Goal: Transaction & Acquisition: Purchase product/service

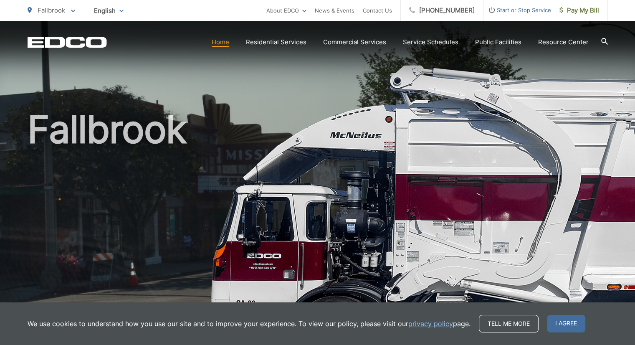
click at [583, 12] on span "Pay My Bill" at bounding box center [580, 10] width 40 height 10
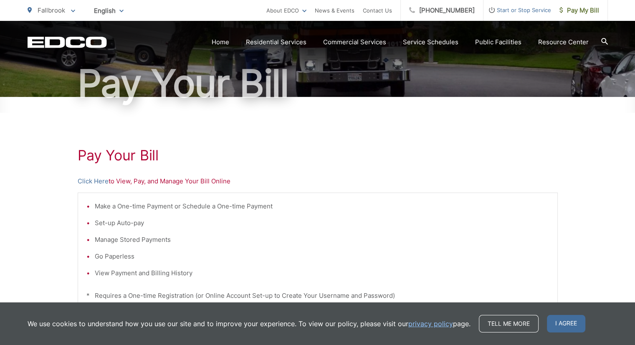
scroll to position [71, 0]
click at [172, 188] on div "Pay Your Bill Click Here to View, Pay, and Manage Your Bill Online Make a One-t…" at bounding box center [318, 283] width 480 height 375
click at [143, 184] on p "Click Here to View, Pay, and Manage Your Bill Online" at bounding box center [318, 181] width 480 height 10
click at [208, 182] on p "Click Here to View, Pay, and Manage Your Bill Online" at bounding box center [318, 181] width 480 height 10
click at [207, 184] on p "Click Here to View, Pay, and Manage Your Bill Online" at bounding box center [318, 181] width 480 height 10
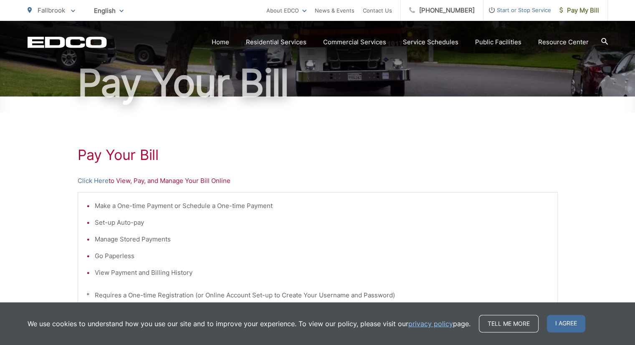
click at [163, 177] on p "Click Here to View, Pay, and Manage Your Bill Online" at bounding box center [318, 181] width 480 height 10
click at [140, 162] on h1 "Pay Your Bill" at bounding box center [318, 155] width 480 height 17
click at [179, 186] on div "Pay Your Bill Click Here to View, Pay, and Manage Your Bill Online Make a One-t…" at bounding box center [318, 283] width 480 height 375
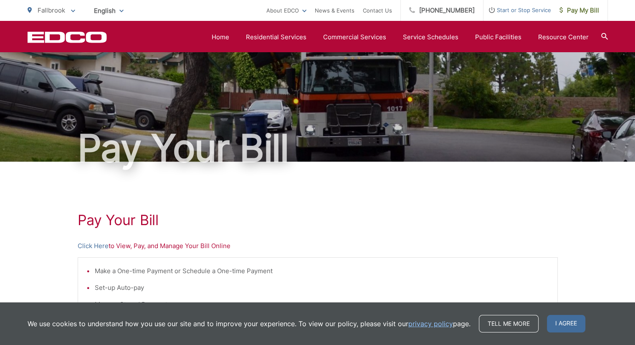
scroll to position [0, 0]
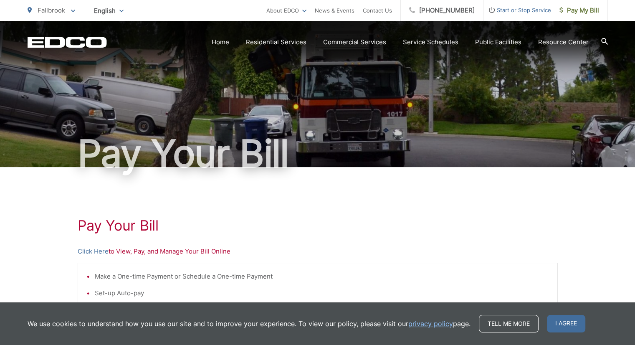
click at [287, 45] on link "Residential Services" at bounding box center [276, 42] width 61 height 10
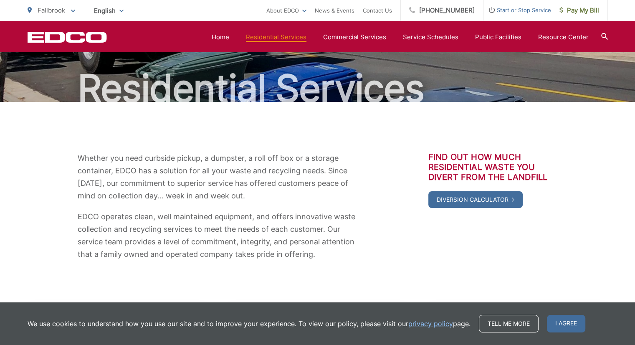
scroll to position [65, 0]
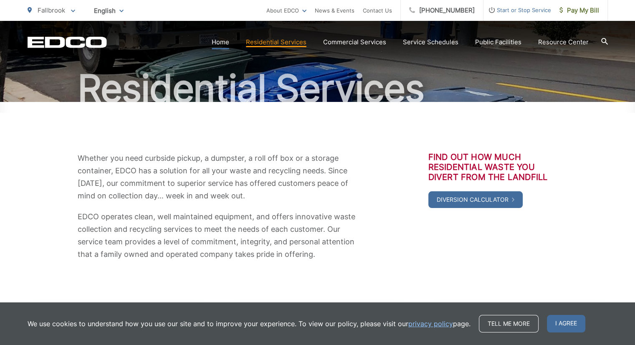
click at [227, 46] on link "Home" at bounding box center [221, 42] width 18 height 10
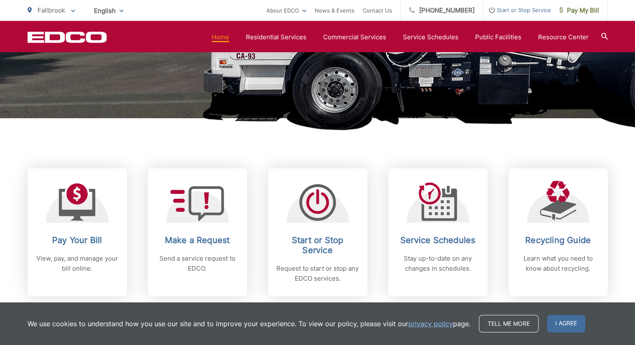
scroll to position [249, 0]
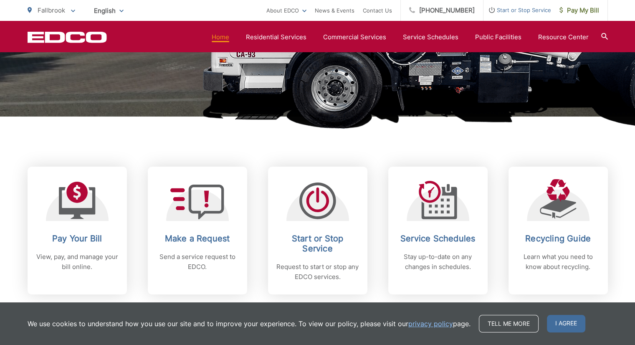
click at [78, 206] on icon at bounding box center [77, 201] width 37 height 38
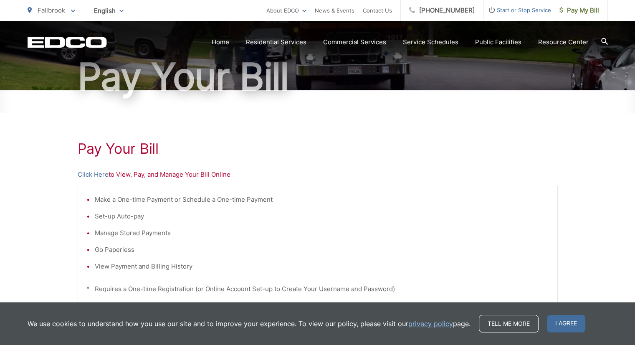
scroll to position [79, 0]
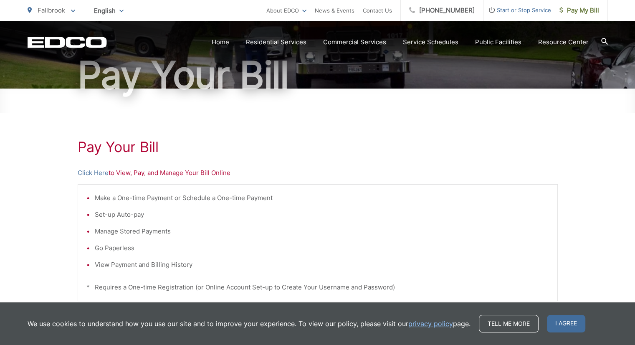
click at [148, 174] on p "Click Here to View, Pay, and Manage Your Bill Online" at bounding box center [318, 173] width 480 height 10
click at [155, 177] on p "Click Here to View, Pay, and Manage Your Bill Online" at bounding box center [318, 173] width 480 height 10
click at [147, 153] on h1 "Pay Your Bill" at bounding box center [318, 147] width 480 height 17
click at [180, 178] on div "Pay Your Bill Click Here to View, Pay, and Manage Your Bill Online Make a One-t…" at bounding box center [318, 276] width 480 height 375
click at [492, 322] on link "Tell me more" at bounding box center [509, 324] width 60 height 18
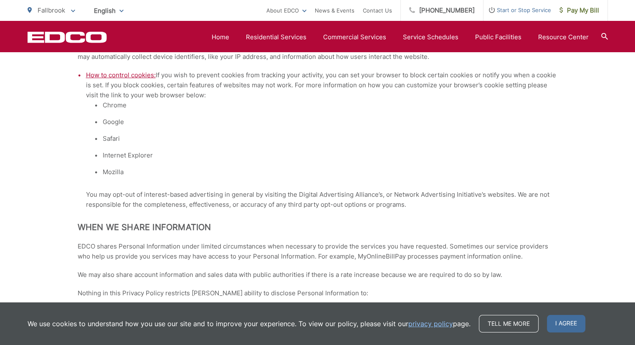
scroll to position [743, 0]
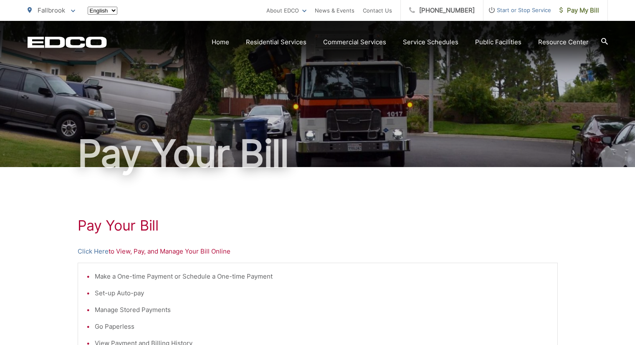
scroll to position [79, 0]
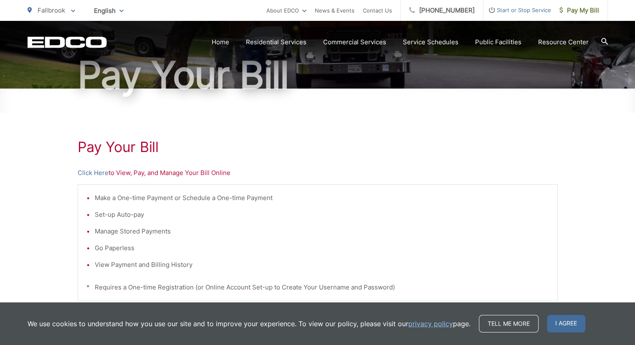
click at [170, 175] on p "Click Here to View, Pay, and Manage Your Bill Online" at bounding box center [318, 173] width 480 height 10
click at [567, 326] on span "I agree" at bounding box center [566, 324] width 38 height 18
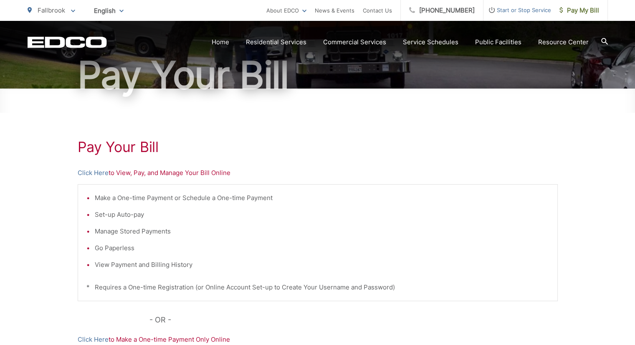
click at [170, 173] on p "Click Here to View, Pay, and Manage Your Bill Online" at bounding box center [318, 173] width 480 height 10
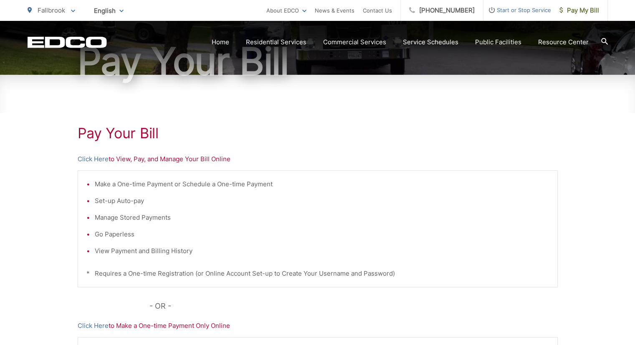
scroll to position [96, 0]
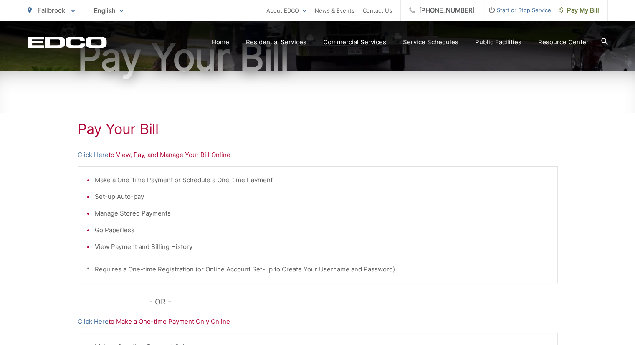
click at [192, 162] on div "Pay Your Bill Click Here to View, Pay, and Manage Your Bill Online Make a One-t…" at bounding box center [318, 258] width 480 height 375
click at [191, 159] on p "Click Here to View, Pay, and Manage Your Bill Online" at bounding box center [318, 155] width 480 height 10
click at [132, 129] on h1 "Pay Your Bill" at bounding box center [318, 129] width 480 height 17
click at [184, 160] on div "Pay Your [PERSON_NAME] Here to View, Pay, and Manage Your Bill Online Make a On…" at bounding box center [318, 258] width 480 height 375
click at [576, 19] on link "Pay My Bill" at bounding box center [579, 10] width 57 height 21
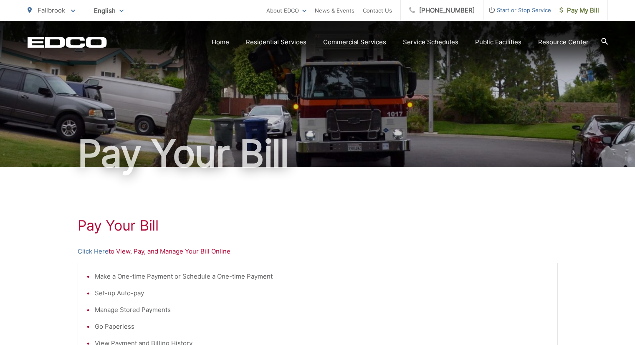
click at [181, 251] on p "Click Here to View, Pay, and Manage Your Bill Online" at bounding box center [318, 251] width 480 height 10
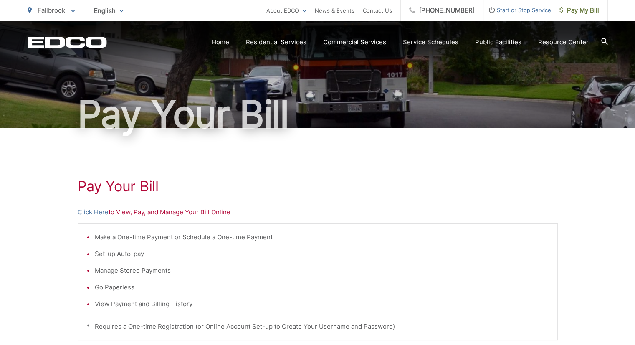
scroll to position [40, 0]
click at [128, 216] on p "Click Here to View, Pay, and Manage Your Bill Online" at bounding box center [318, 212] width 480 height 10
click at [159, 218] on div "Pay Your [PERSON_NAME] Here to View, Pay, and Manage Your Bill Online Make a On…" at bounding box center [318, 314] width 480 height 375
click at [164, 218] on div "Pay Your [PERSON_NAME] Here to View, Pay, and Manage Your Bill Online Make a On…" at bounding box center [318, 314] width 480 height 375
click at [169, 212] on p "Click Here to View, Pay, and Manage Your Bill Online" at bounding box center [318, 212] width 480 height 10
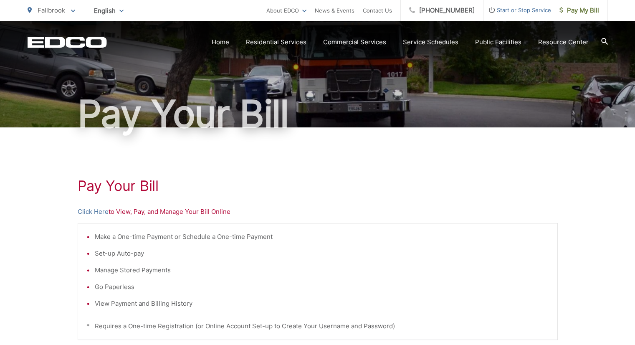
click at [127, 187] on h1 "Pay Your Bill" at bounding box center [318, 185] width 480 height 17
click at [172, 218] on div "Pay Your [PERSON_NAME] Here to View, Pay, and Manage Your Bill Online Make a On…" at bounding box center [318, 314] width 480 height 375
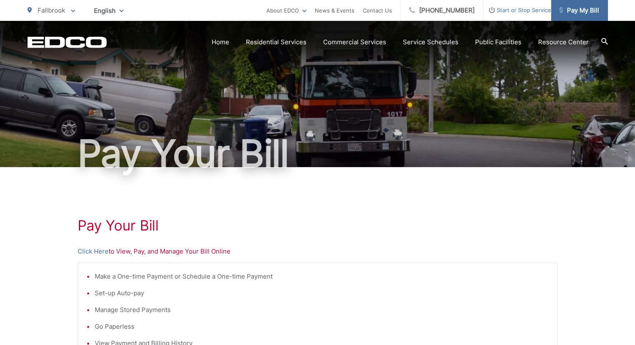
click at [580, 9] on span "Pay My Bill" at bounding box center [580, 10] width 40 height 10
click at [167, 254] on p "Click Here to View, Pay, and Manage Your Bill Online" at bounding box center [318, 251] width 480 height 10
click at [139, 226] on h1 "Pay Your Bill" at bounding box center [318, 225] width 480 height 17
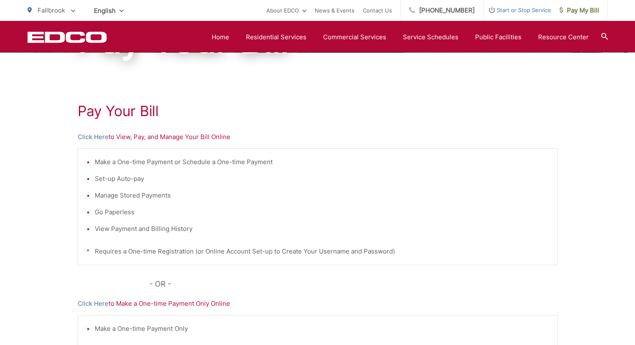
scroll to position [108, 0]
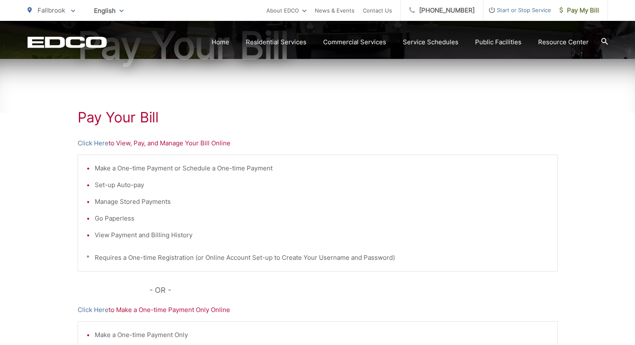
click at [125, 147] on p "Click Here to View, Pay, and Manage Your Bill Online" at bounding box center [318, 143] width 480 height 10
click at [208, 146] on p "Click Here to View, Pay, and Manage Your Bill Online" at bounding box center [318, 143] width 480 height 10
click at [285, 45] on link "Residential Services" at bounding box center [276, 42] width 61 height 10
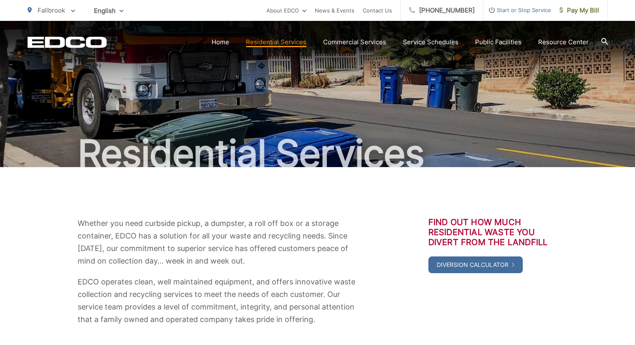
click at [578, 13] on span "Pay My Bill" at bounding box center [580, 10] width 40 height 10
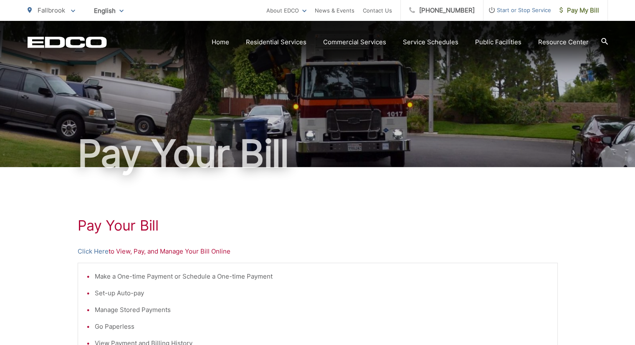
click at [194, 255] on p "Click Here to View, Pay, and Manage Your Bill Online" at bounding box center [318, 251] width 480 height 10
click at [147, 256] on p "Click Here to View, Pay, and Manage Your Bill Online" at bounding box center [318, 251] width 480 height 10
click at [137, 231] on h1 "Pay Your Bill" at bounding box center [318, 225] width 480 height 17
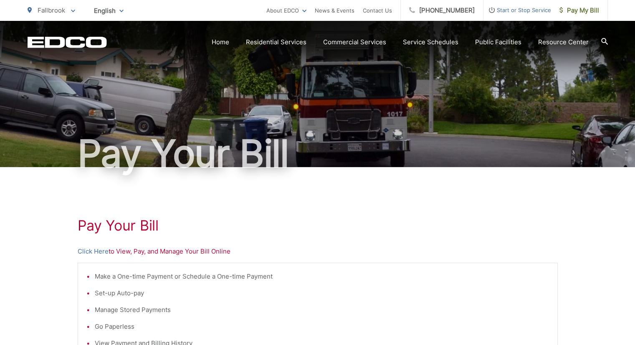
click at [436, 221] on h1 "Pay Your Bill" at bounding box center [318, 225] width 480 height 17
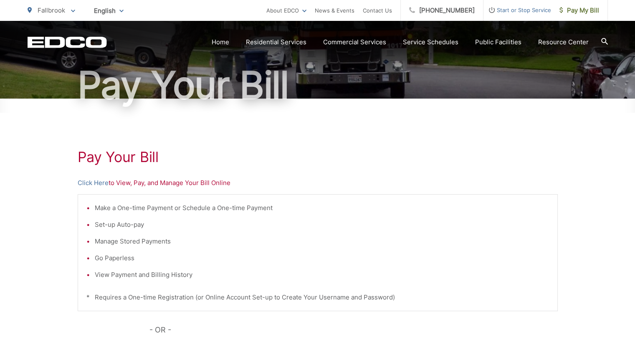
scroll to position [71, 0]
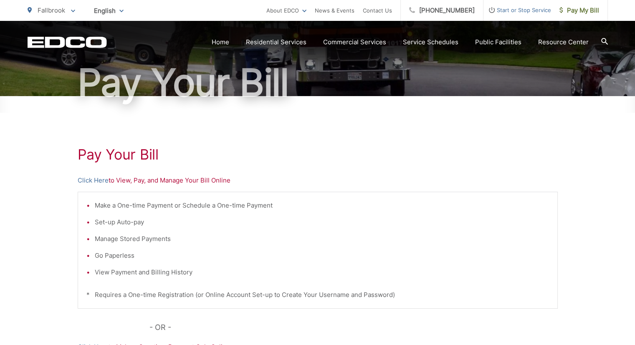
click at [169, 277] on div "Make a One-time Payment or Schedule a One-time Payment Set-up Auto-pay Manage S…" at bounding box center [318, 250] width 480 height 117
click at [178, 280] on div "Make a One-time Payment or Schedule a One-time Payment Set-up Auto-pay Manage S…" at bounding box center [318, 250] width 480 height 117
click at [181, 281] on div "Make a One-time Payment or Schedule a One-time Payment Set-up Auto-pay Manage S…" at bounding box center [318, 250] width 480 height 117
click at [182, 274] on li "View Payment and Billing History" at bounding box center [322, 272] width 454 height 10
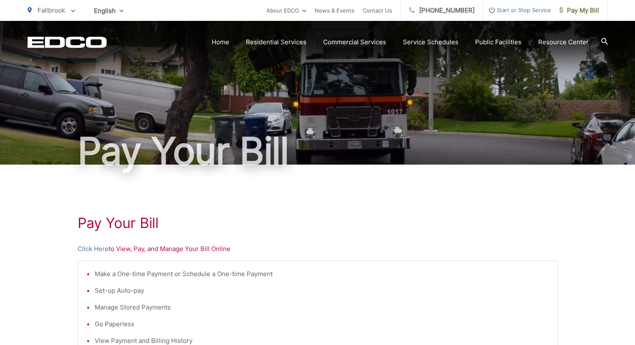
scroll to position [0, 0]
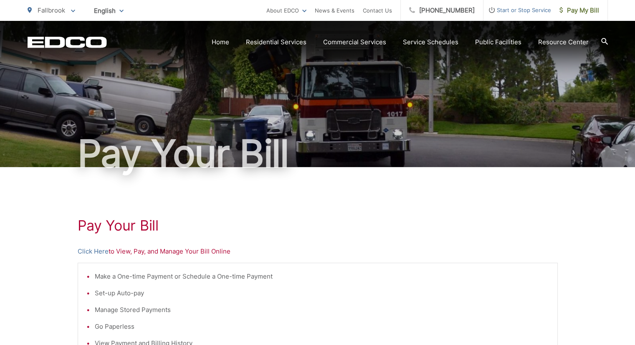
click at [297, 12] on link "About EDCO" at bounding box center [286, 10] width 40 height 10
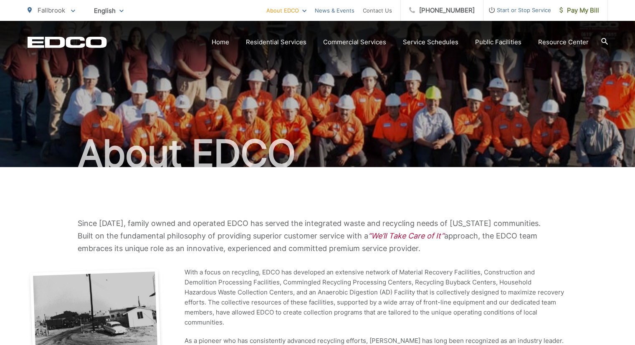
click at [352, 14] on link "News & Events" at bounding box center [335, 10] width 40 height 10
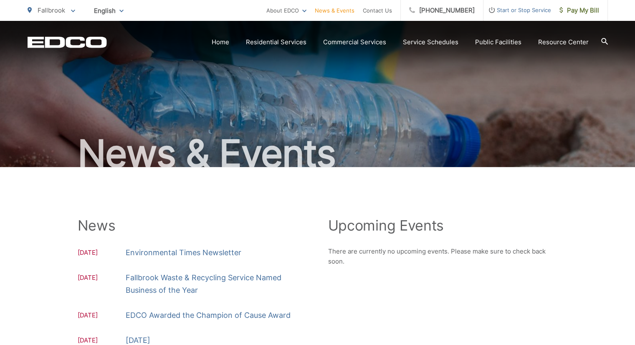
click at [392, 12] on link "Contact Us" at bounding box center [377, 10] width 29 height 10
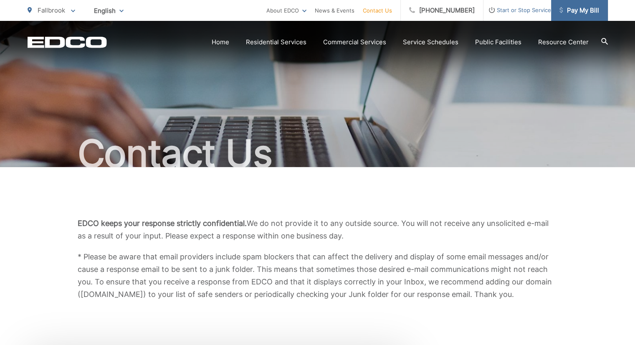
click at [580, 12] on span "Pay My Bill" at bounding box center [580, 10] width 40 height 10
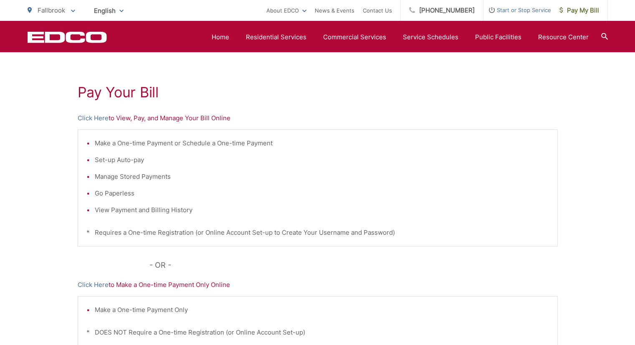
scroll to position [134, 0]
click at [160, 120] on p "Click Here to View, Pay, and Manage Your Bill Online" at bounding box center [318, 118] width 480 height 10
click at [208, 125] on div "Pay Your [PERSON_NAME] Here to View, Pay, and Manage Your Bill Online Make a On…" at bounding box center [318, 220] width 480 height 375
click at [158, 119] on p "Click Here to View, Pay, and Manage Your Bill Online" at bounding box center [318, 118] width 480 height 10
click at [137, 96] on h1 "Pay Your Bill" at bounding box center [318, 92] width 480 height 17
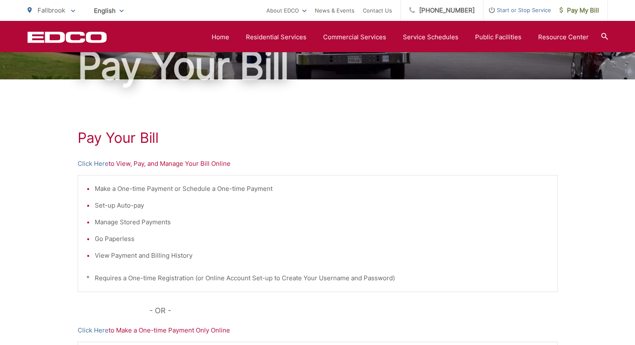
scroll to position [0, 0]
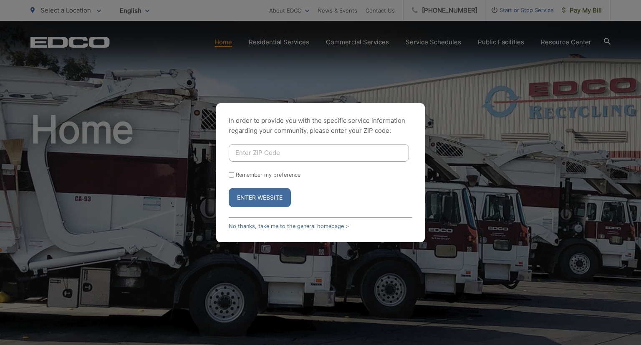
click at [301, 155] on input "Enter ZIP Code" at bounding box center [319, 153] width 180 height 18
type input "92028"
click at [266, 198] on button "Enter Website" at bounding box center [260, 197] width 62 height 19
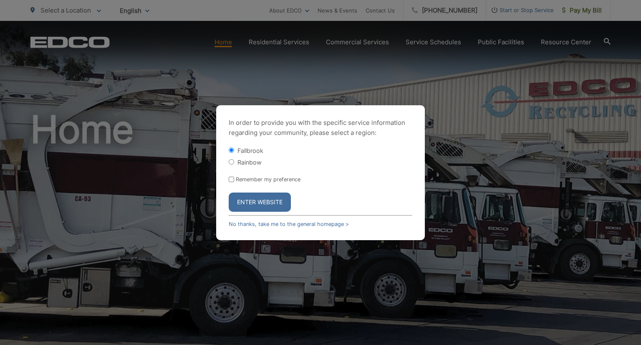
click at [267, 225] on link "No thanks, take me to the general homepage >" at bounding box center [289, 224] width 120 height 6
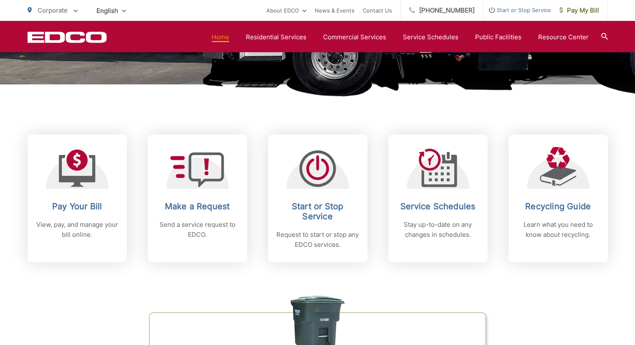
scroll to position [281, 0]
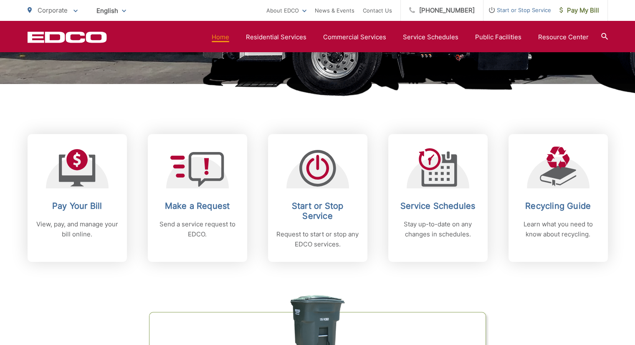
click at [80, 182] on icon at bounding box center [77, 171] width 36 height 32
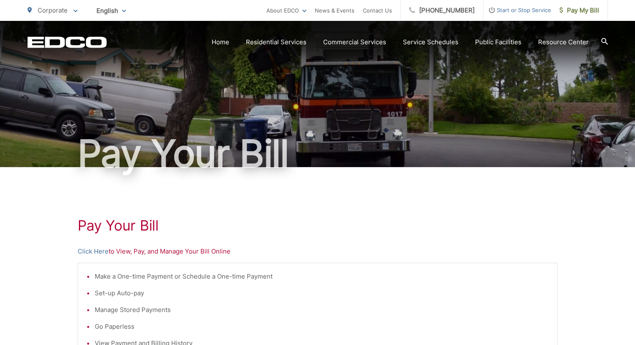
click at [164, 255] on p "Click Here to View, Pay, and Manage Your Bill Online" at bounding box center [318, 251] width 480 height 10
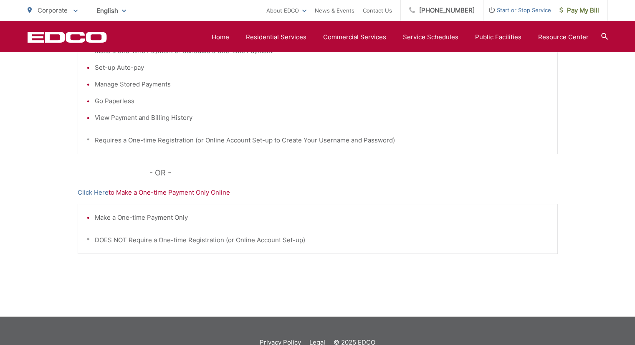
scroll to position [226, 0]
click at [207, 198] on div "Pay Your [PERSON_NAME] Here to View, Pay, and Manage Your Bill Online Make a On…" at bounding box center [318, 128] width 480 height 375
click at [148, 199] on div "Pay Your [PERSON_NAME] Here to View, Pay, and Manage Your Bill Online Make a On…" at bounding box center [318, 128] width 480 height 375
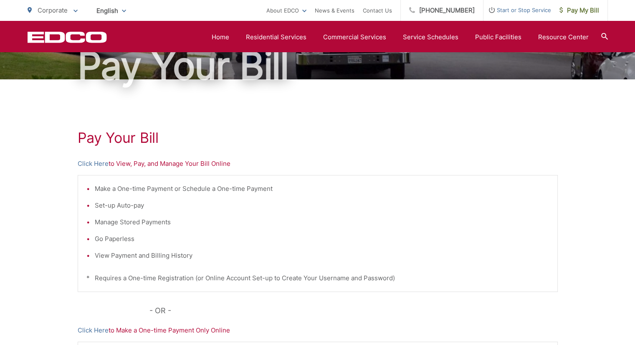
scroll to position [82, 0]
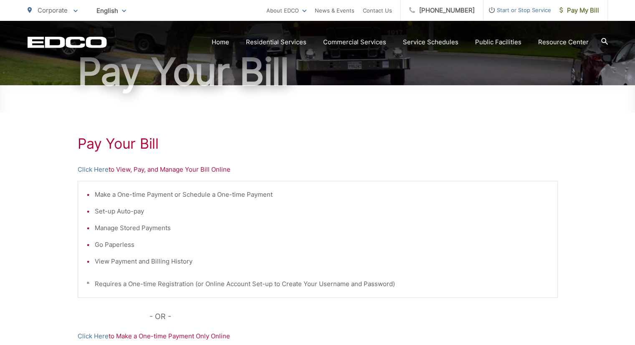
click at [145, 172] on p "Click Here to View, Pay, and Manage Your Bill Online" at bounding box center [318, 170] width 480 height 10
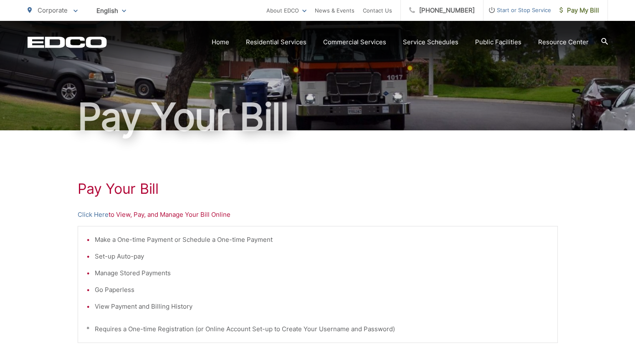
scroll to position [37, 0]
click at [144, 199] on div "Pay Your [PERSON_NAME] Here to View, Pay, and Manage Your Bill Online Make a On…" at bounding box center [318, 317] width 480 height 375
click at [227, 45] on link "Home" at bounding box center [221, 42] width 18 height 10
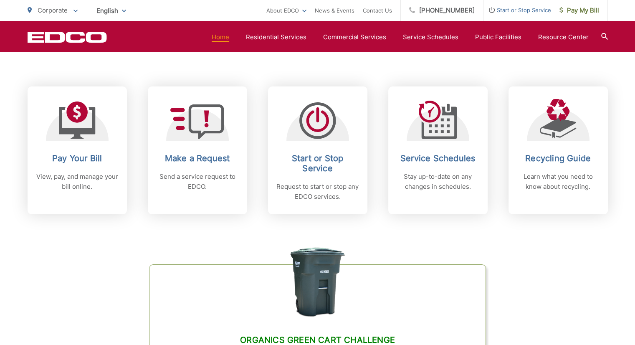
scroll to position [327, 0]
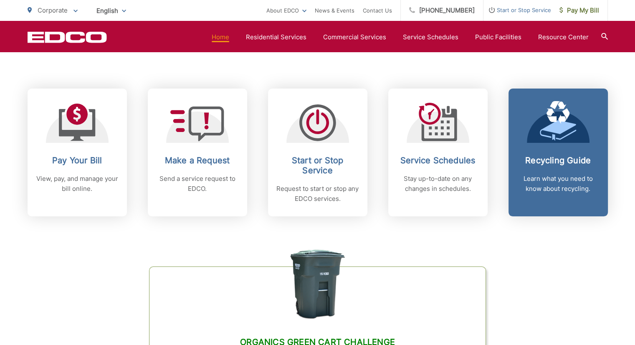
click at [558, 150] on link "Recycling Guide Learn what you need to know about recycling." at bounding box center [558, 153] width 99 height 128
click at [79, 137] on icon at bounding box center [77, 125] width 36 height 32
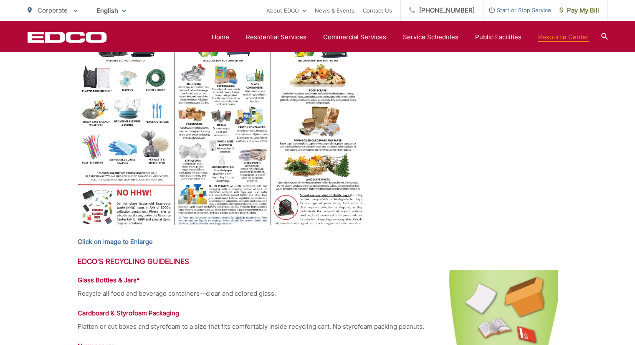
scroll to position [317, 0]
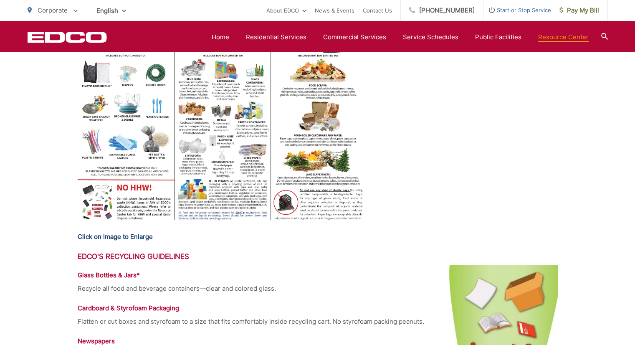
click at [136, 237] on strong "Click on Image to Enlarge" at bounding box center [115, 237] width 75 height 8
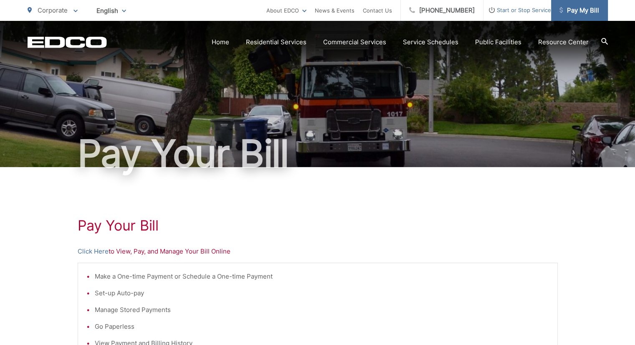
click at [579, 13] on span "Pay My Bill" at bounding box center [580, 10] width 40 height 10
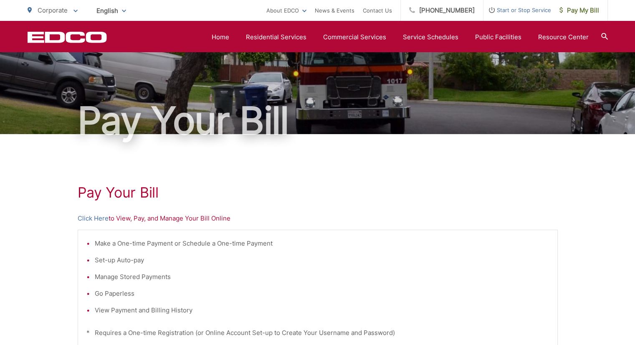
scroll to position [27, 0]
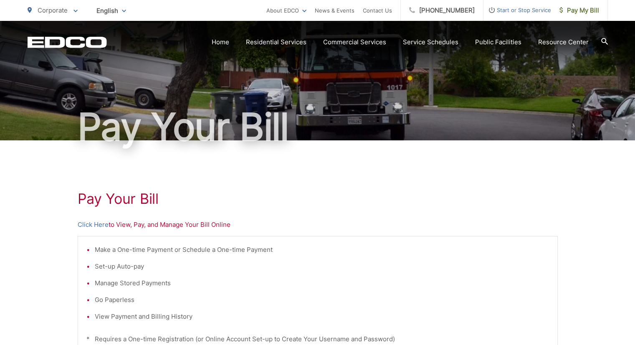
click at [172, 226] on p "Click Here to View, Pay, and Manage Your Bill Online" at bounding box center [318, 225] width 480 height 10
click at [175, 233] on div "Pay Your Bill Click Here to View, Pay, and Manage Your Bill Online Make a One-t…" at bounding box center [318, 327] width 480 height 375
click at [179, 232] on div "Pay Your Bill Click Here to View, Pay, and Manage Your Bill Online Make a One-t…" at bounding box center [318, 327] width 480 height 375
click at [179, 230] on div "Pay Your Bill Click Here to View, Pay, and Manage Your Bill Online Make a One-t…" at bounding box center [318, 327] width 480 height 375
